Goal: Information Seeking & Learning: Learn about a topic

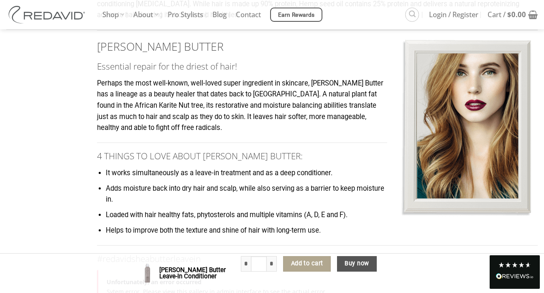
scroll to position [739, 0]
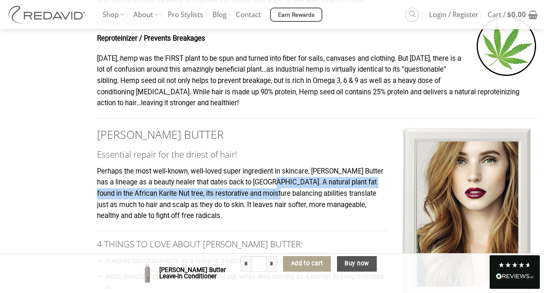
drag, startPoint x: 288, startPoint y: 166, endPoint x: 287, endPoint y: 170, distance: 4.3
click at [287, 170] on p "Perhaps the most well-known, well-loved super ingredient in skincare, [PERSON_N…" at bounding box center [317, 194] width 441 height 56
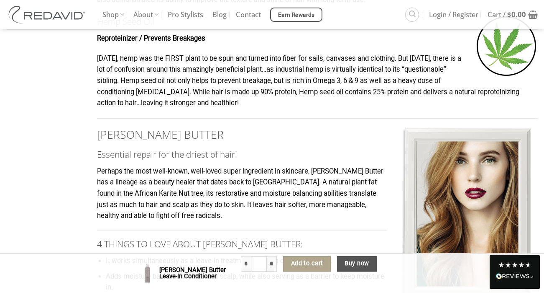
click at [184, 191] on p "Perhaps the most well-known, well-loved super ingredient in skincare, [PERSON_N…" at bounding box center [317, 194] width 441 height 56
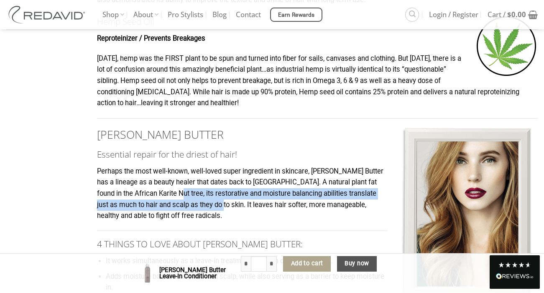
drag, startPoint x: 180, startPoint y: 175, endPoint x: 218, endPoint y: 190, distance: 41.0
click at [218, 190] on p "Perhaps the most well-known, well-loved super ingredient in skincare, [PERSON_N…" at bounding box center [317, 194] width 441 height 56
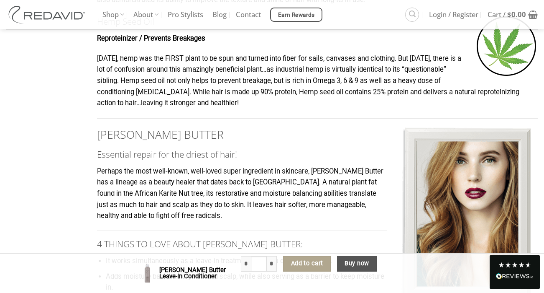
click at [240, 193] on p "Perhaps the most well-known, well-loved super ingredient in skincare, [PERSON_N…" at bounding box center [317, 194] width 441 height 56
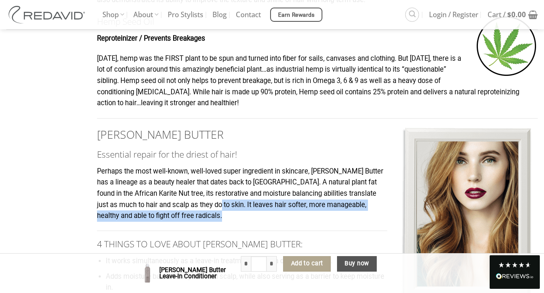
drag, startPoint x: 240, startPoint y: 193, endPoint x: 226, endPoint y: 186, distance: 16.3
click at [226, 186] on p "Perhaps the most well-known, well-loved super ingredient in skincare, [PERSON_N…" at bounding box center [317, 194] width 441 height 56
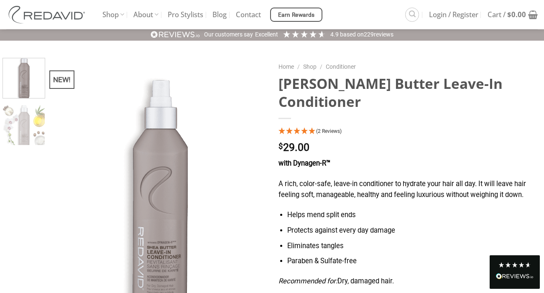
scroll to position [0, 0]
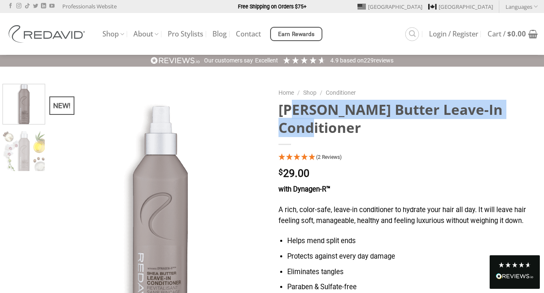
drag, startPoint x: 277, startPoint y: 108, endPoint x: 531, endPoint y: 111, distance: 253.2
click at [531, 111] on div "Home / Shop / Conditioner Shea Butter Leave-In Conditioner (2 Reviews) $ 29.00 …" at bounding box center [408, 290] width 272 height 412
copy h1 "[PERSON_NAME] Butter Leave-In Conditioner"
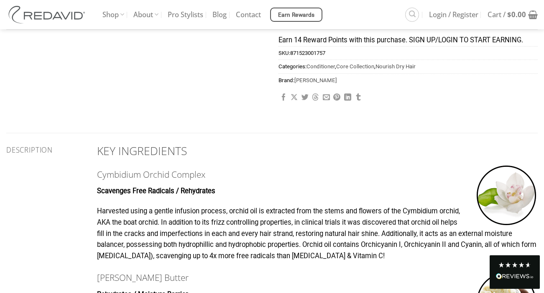
scroll to position [124, 0]
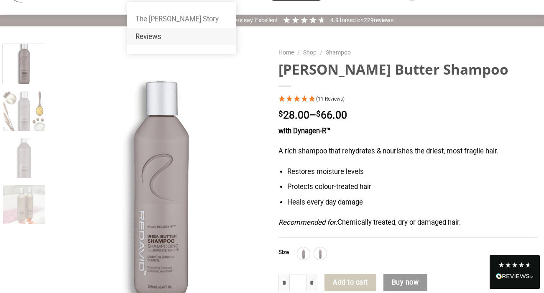
scroll to position [39, 0]
